Goal: Information Seeking & Learning: Check status

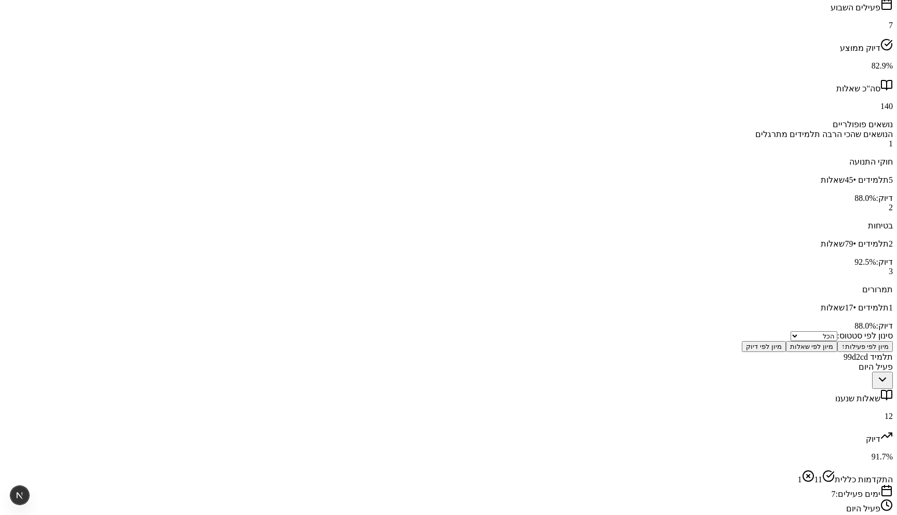
scroll to position [270, 0]
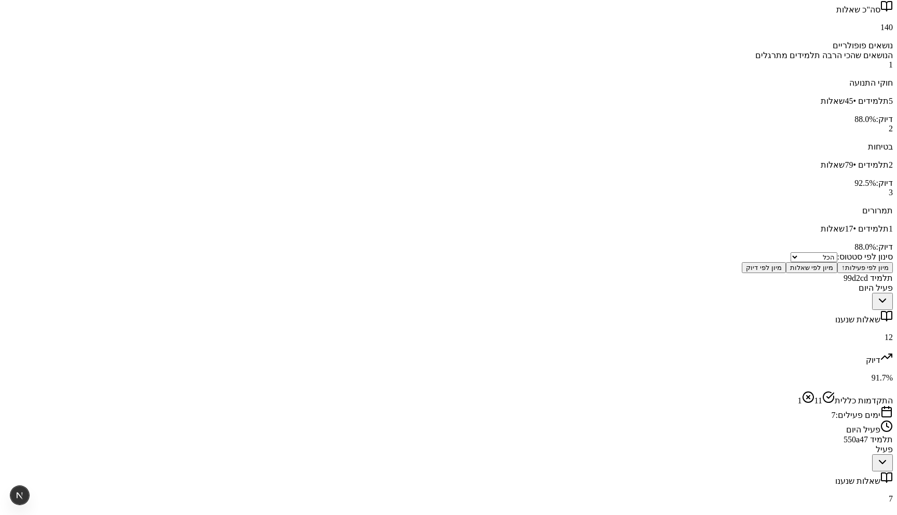
click at [654, 373] on p "91.7 %" at bounding box center [448, 377] width 889 height 9
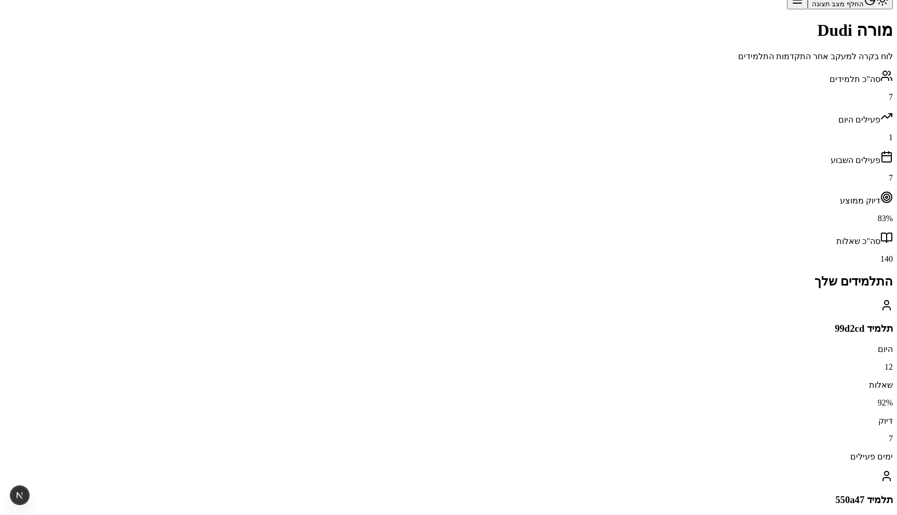
scroll to position [0, 0]
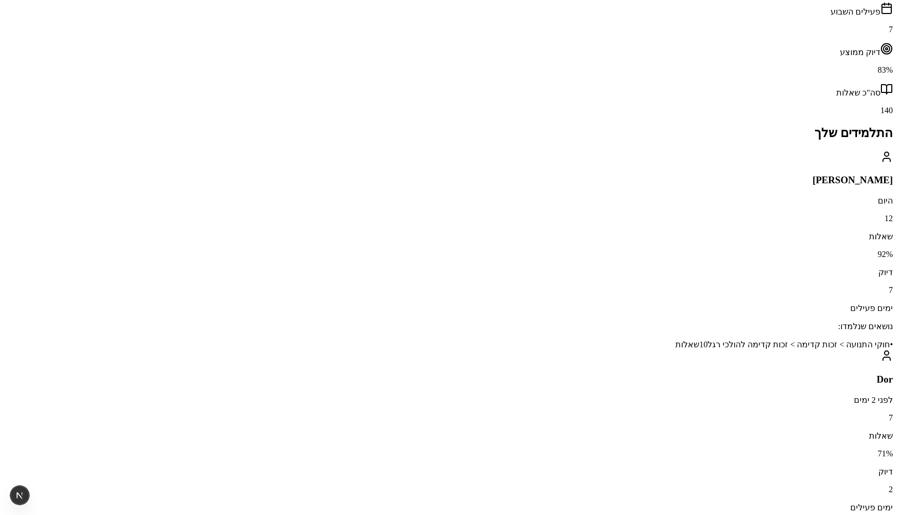
scroll to position [132, 0]
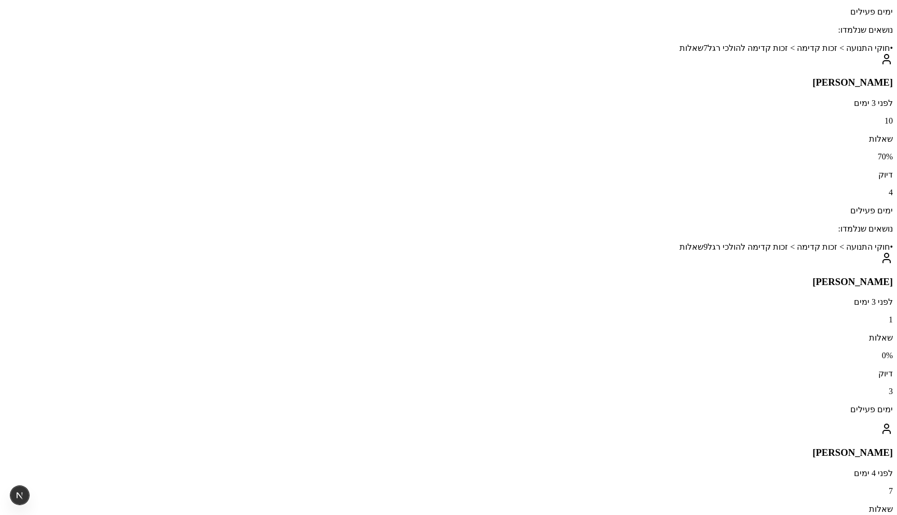
scroll to position [801, 0]
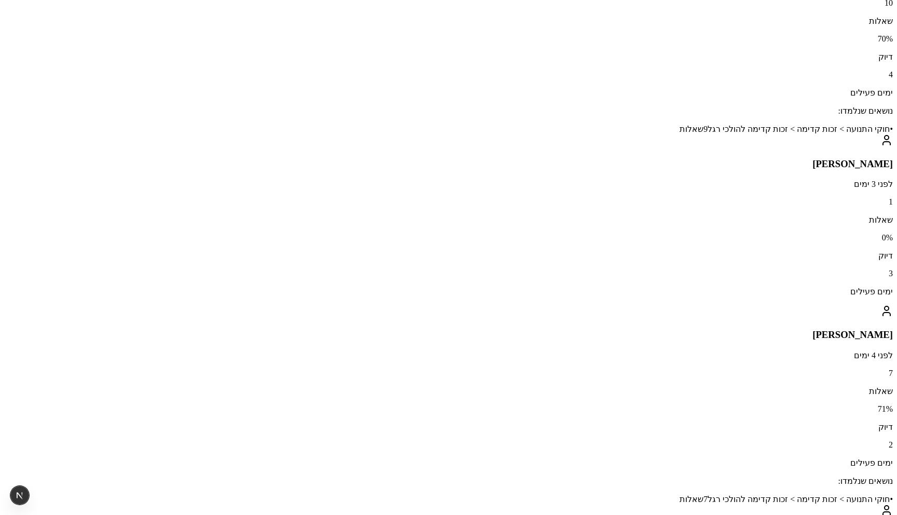
click at [785, 232] on div "מורה Dudi לוח בקרה למעקב אחר התקדמות התלמידים סה"כ תלמידים 7 פעילים היום 1 פעיל…" at bounding box center [448, 94] width 889 height 1672
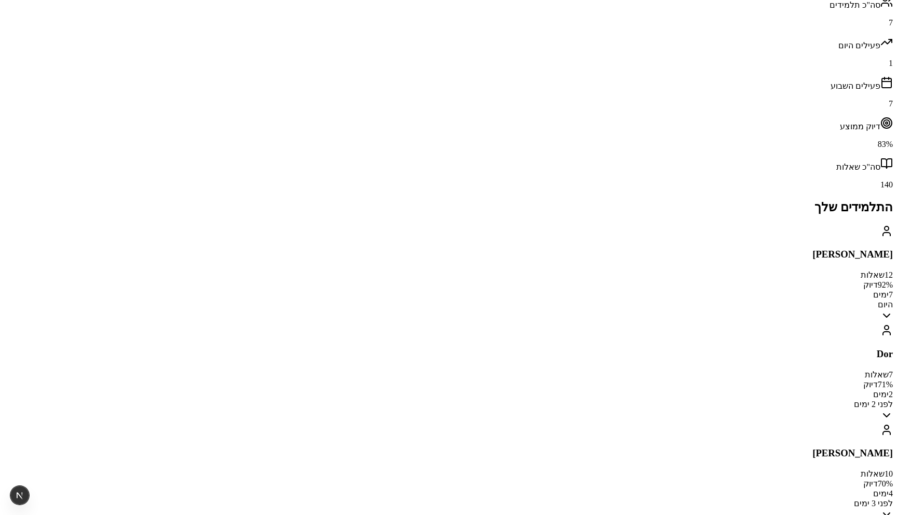
scroll to position [132, 0]
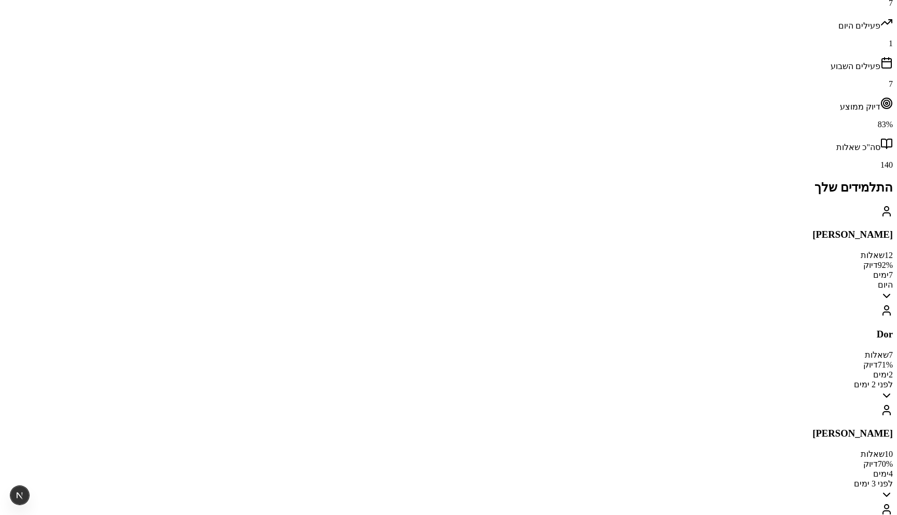
click at [861, 251] on span "שאלות" at bounding box center [873, 255] width 24 height 9
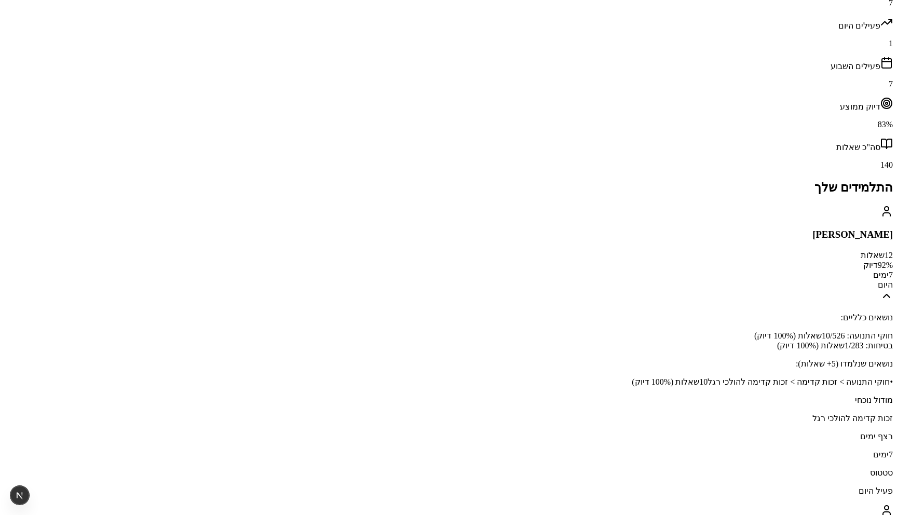
click at [861, 251] on span "שאלות" at bounding box center [873, 255] width 24 height 9
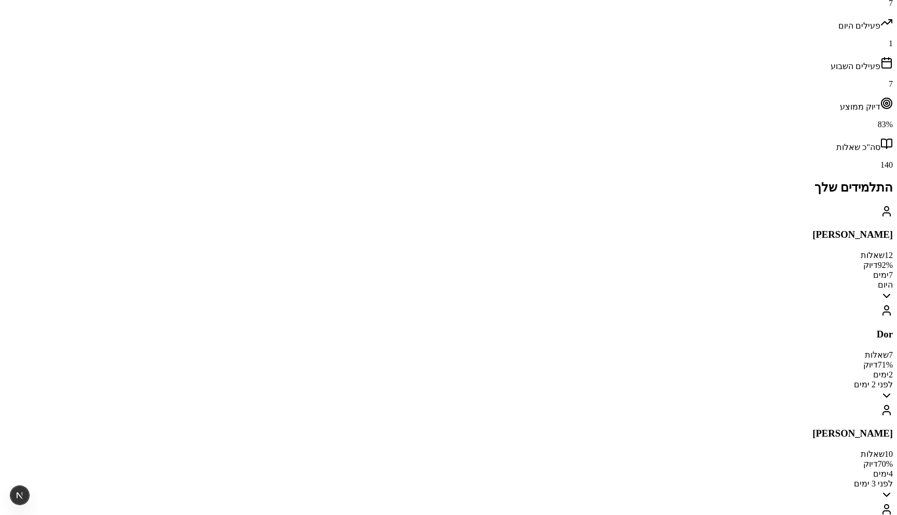
click at [861, 251] on span "שאלות" at bounding box center [873, 255] width 24 height 9
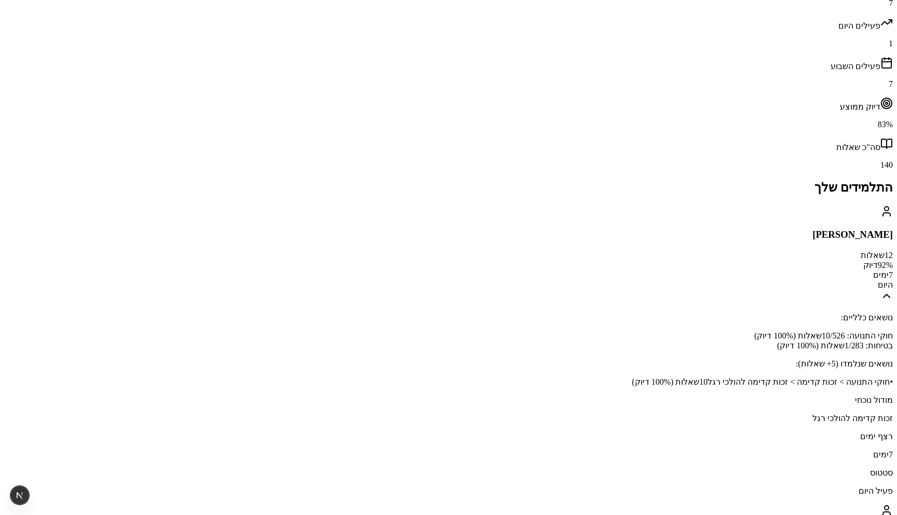
click at [861, 251] on span "שאלות" at bounding box center [873, 255] width 24 height 9
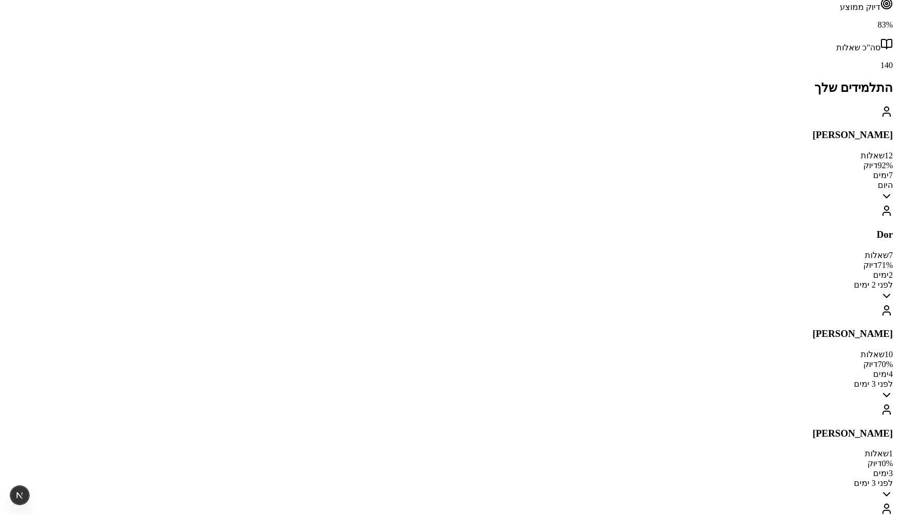
scroll to position [253, 0]
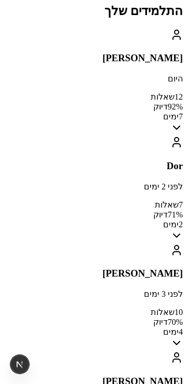
scroll to position [342, 0]
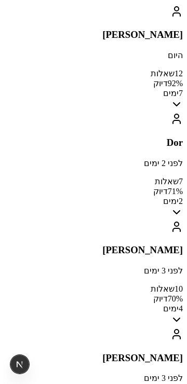
click at [126, 158] on p "לפני 2 ימים" at bounding box center [93, 163] width 179 height 10
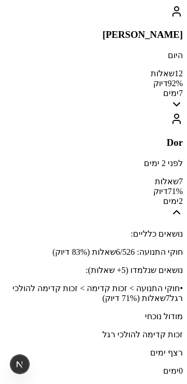
click at [141, 158] on p "לפני 2 ימים" at bounding box center [93, 163] width 179 height 10
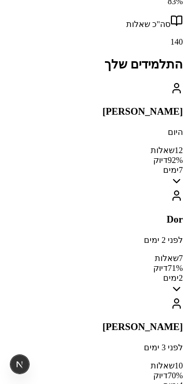
scroll to position [235, 0]
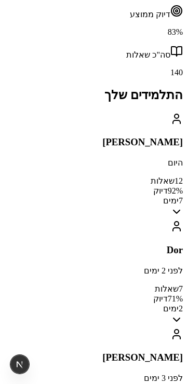
click at [114, 158] on p "היום" at bounding box center [93, 163] width 179 height 10
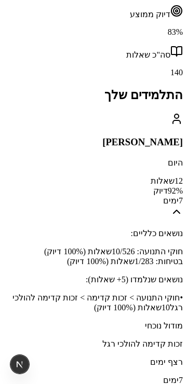
click at [120, 137] on h3 "[PERSON_NAME]" at bounding box center [93, 142] width 179 height 11
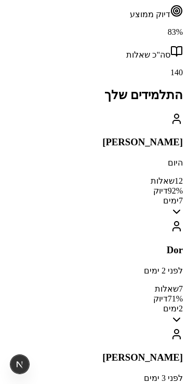
click at [129, 137] on h3 "[PERSON_NAME]" at bounding box center [93, 142] width 179 height 11
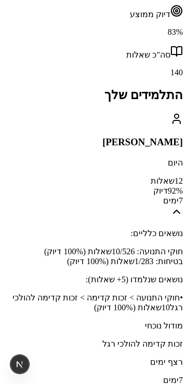
click at [129, 137] on h3 "[PERSON_NAME]" at bounding box center [93, 142] width 179 height 11
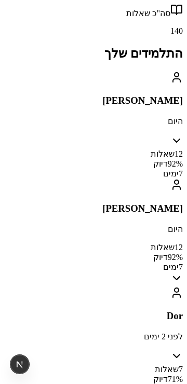
scroll to position [190, 0]
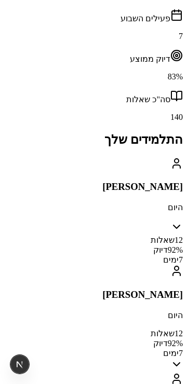
click at [127, 235] on div "12 שאלות" at bounding box center [93, 240] width 179 height 10
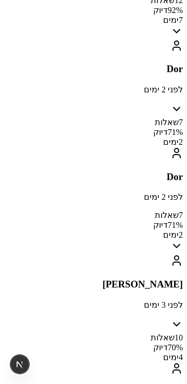
scroll to position [559, 0]
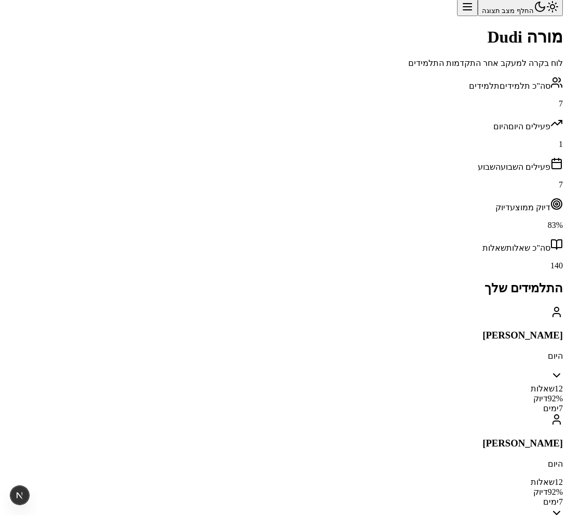
scroll to position [0, 0]
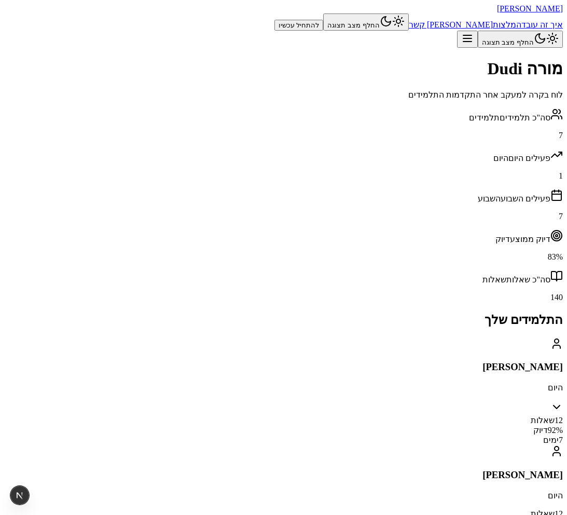
click at [452, 445] on div "Maya roz היום" at bounding box center [283, 472] width 559 height 55
click at [460, 445] on div "Maya roz היום" at bounding box center [283, 472] width 559 height 55
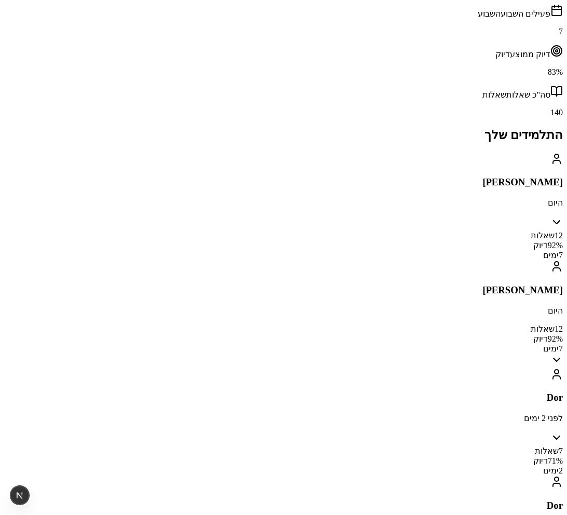
scroll to position [195, 0]
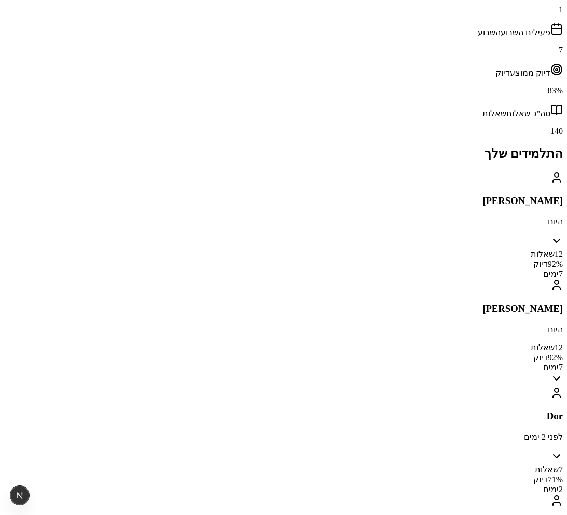
scroll to position [125, 0]
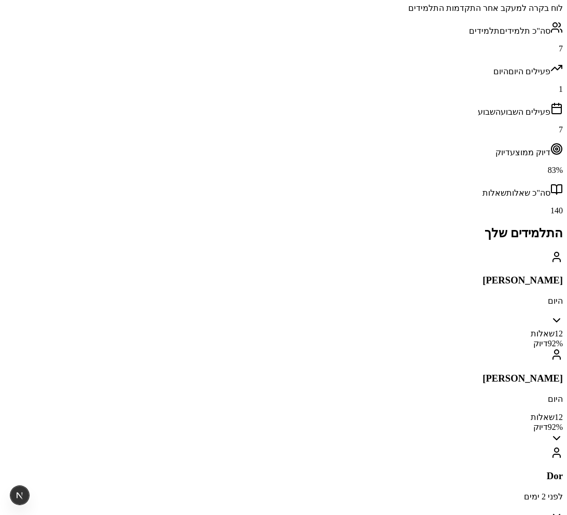
scroll to position [0, 0]
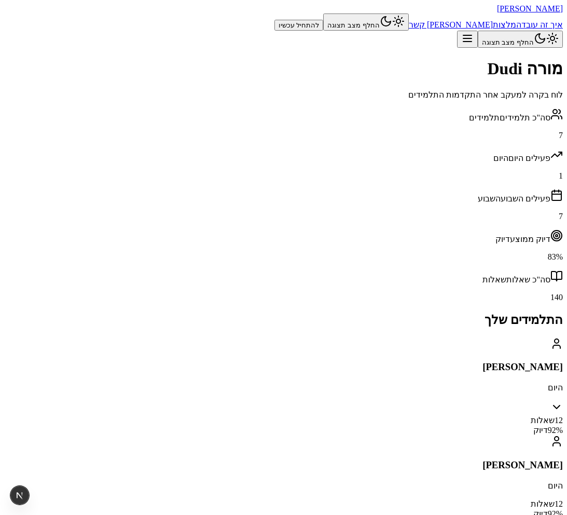
click at [422, 435] on div "Maya roz היום" at bounding box center [283, 462] width 559 height 55
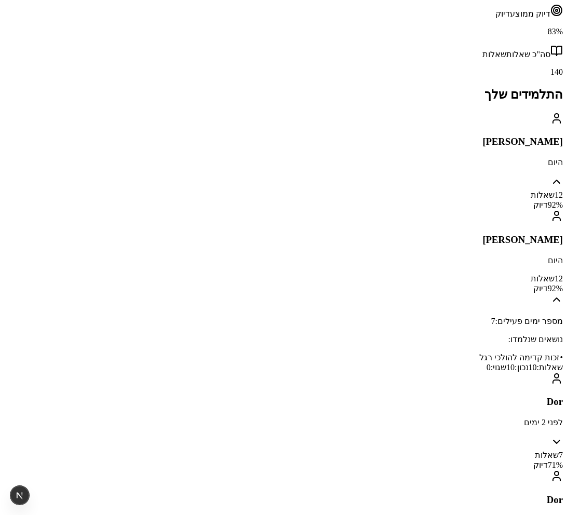
scroll to position [304, 0]
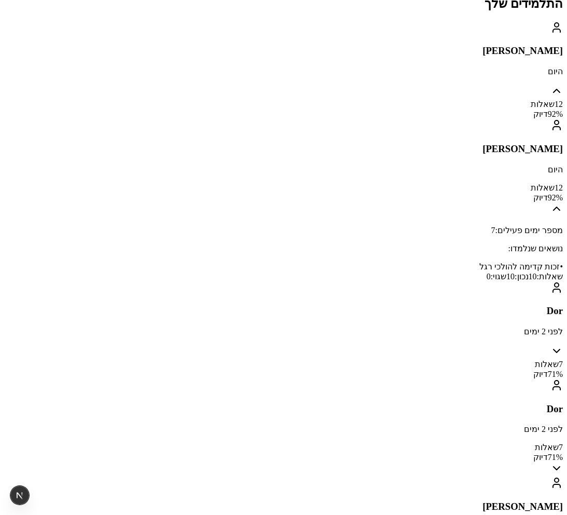
scroll to position [323, 0]
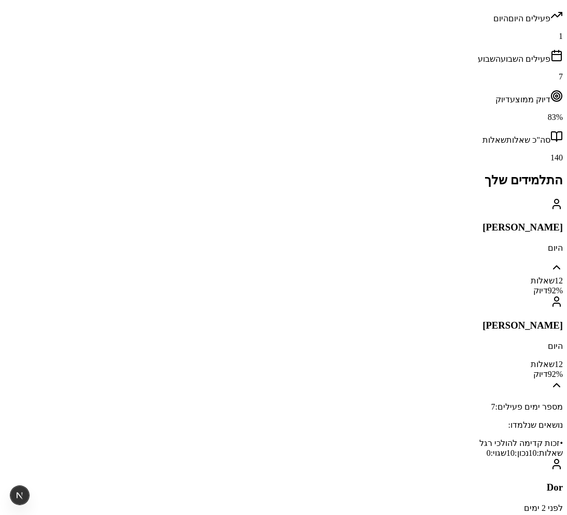
scroll to position [95, 0]
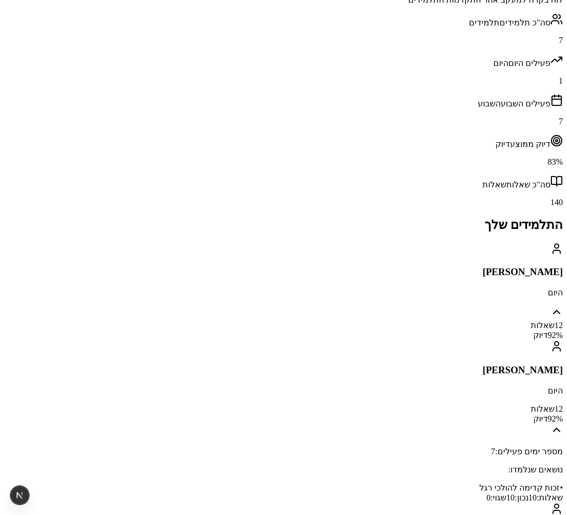
click at [448, 340] on div "Maya roz היום" at bounding box center [283, 367] width 559 height 55
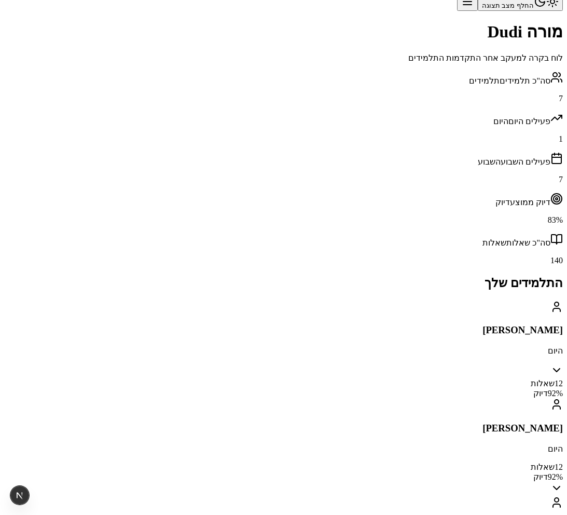
scroll to position [87, 0]
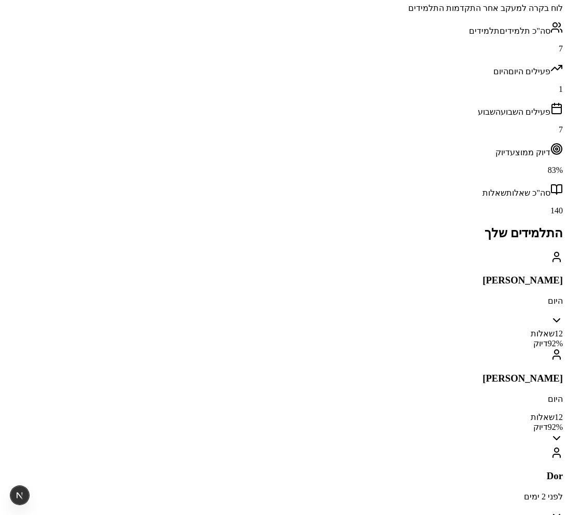
click at [465, 348] on div "Maya roz היום" at bounding box center [283, 375] width 559 height 55
click at [420, 348] on div "Maya roz היום" at bounding box center [283, 375] width 559 height 55
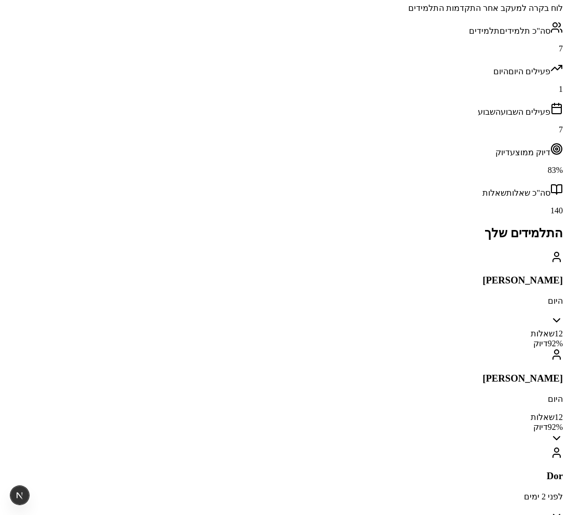
click at [494, 373] on h3 "[PERSON_NAME]" at bounding box center [283, 378] width 559 height 11
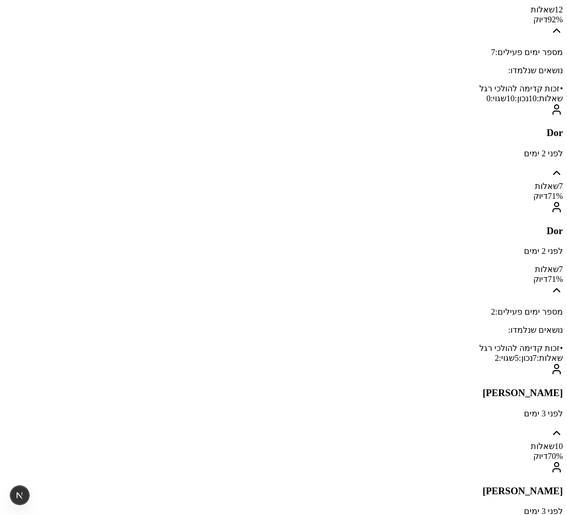
scroll to position [446, 0]
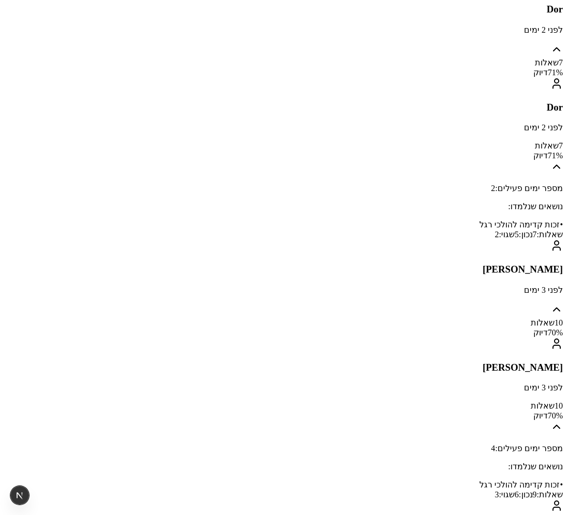
scroll to position [793, 0]
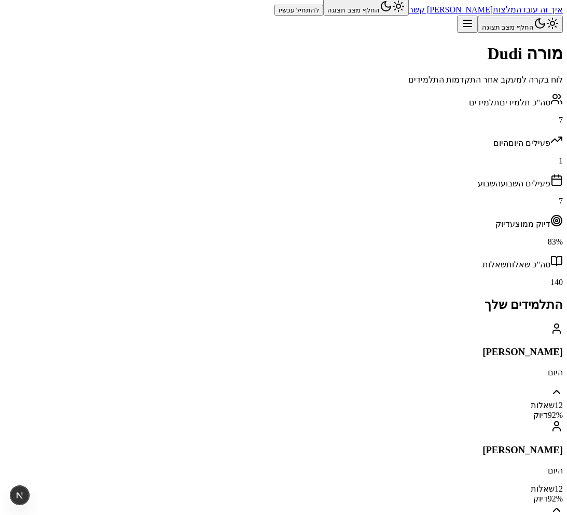
scroll to position [0, 0]
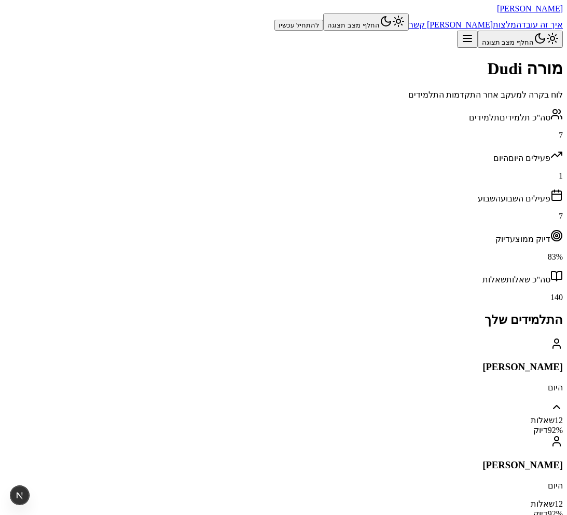
click at [478, 481] on p "היום" at bounding box center [283, 486] width 559 height 10
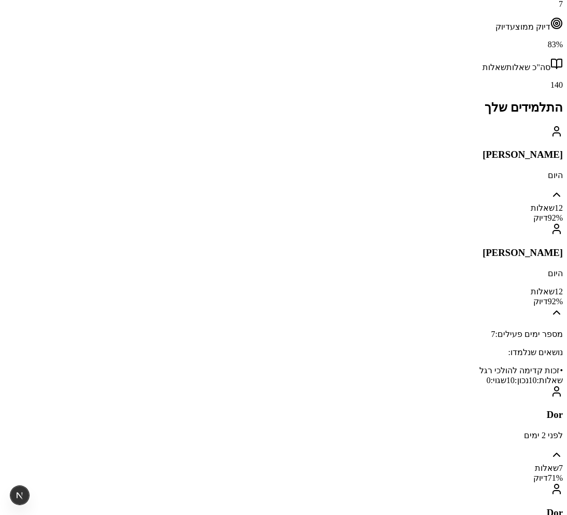
scroll to position [70, 0]
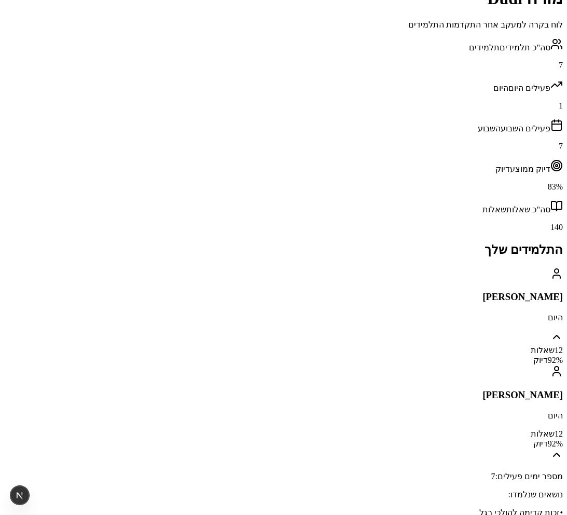
click at [506, 389] on h3 "[PERSON_NAME]" at bounding box center [283, 394] width 559 height 11
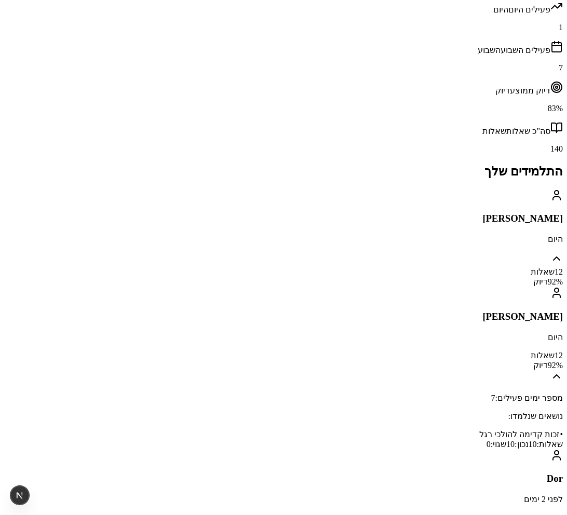
scroll to position [123, 0]
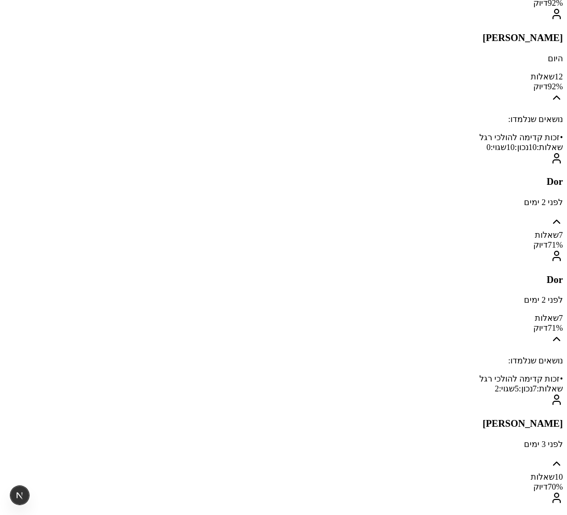
scroll to position [444, 0]
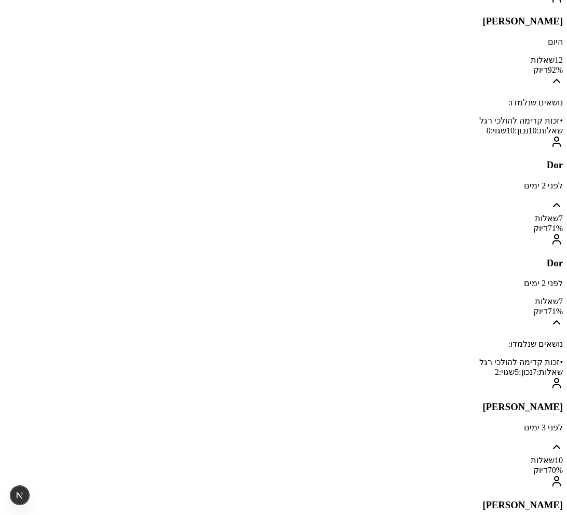
copy div "טרם נלמדו נושאים (5+ שאלות) Liri לפני 7 ימים 102 שאלות 86 % דיוק"
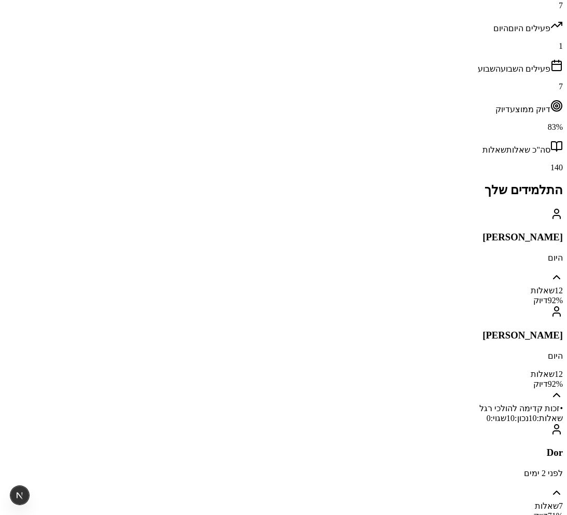
scroll to position [0, 0]
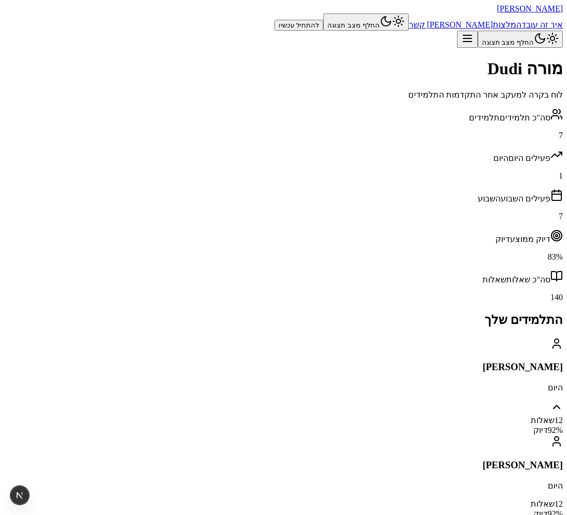
click at [428, 313] on h2 "התלמידים שלך" at bounding box center [283, 320] width 559 height 15
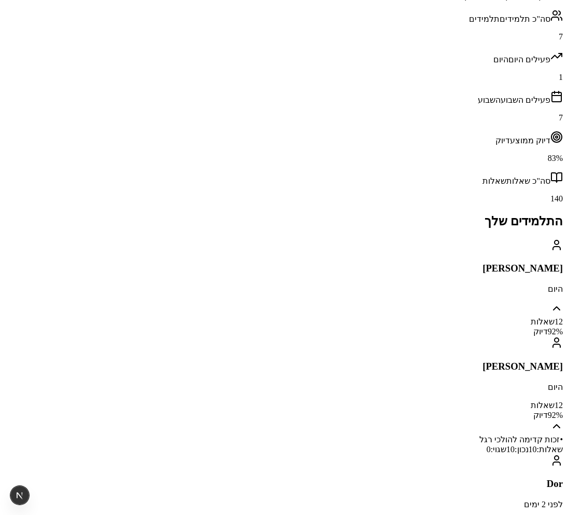
scroll to position [124, 0]
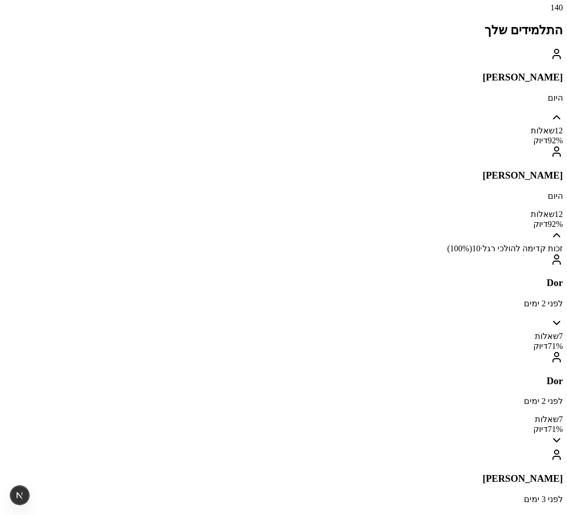
scroll to position [479, 0]
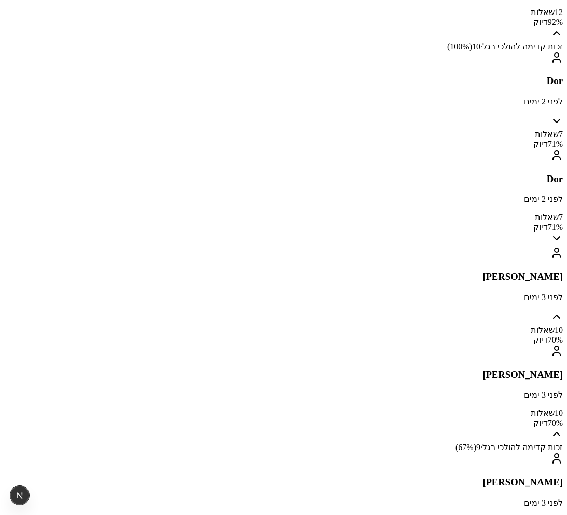
scroll to position [0, 0]
